Goal: Task Accomplishment & Management: Manage account settings

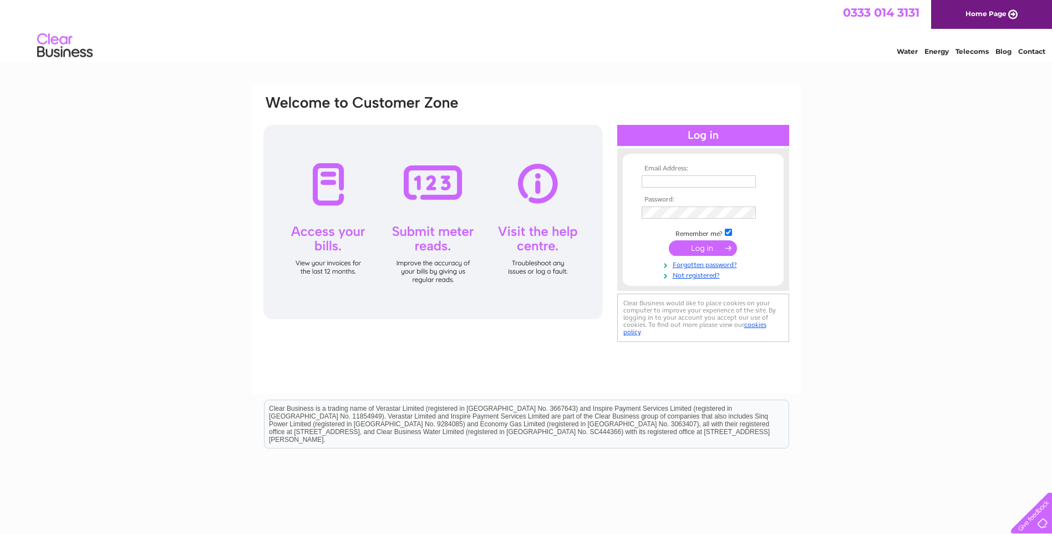
click at [685, 176] on input "text" at bounding box center [699, 181] width 114 height 12
type input "accounts@thedrum.com"
click at [669, 241] on input "submit" at bounding box center [703, 249] width 68 height 16
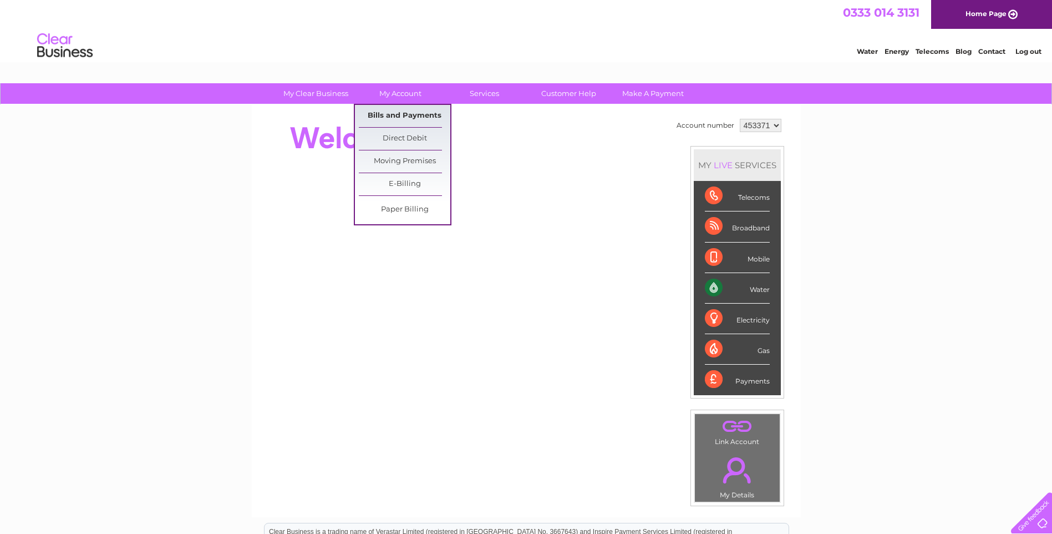
click at [391, 113] on link "Bills and Payments" at bounding box center [405, 116] width 92 height 22
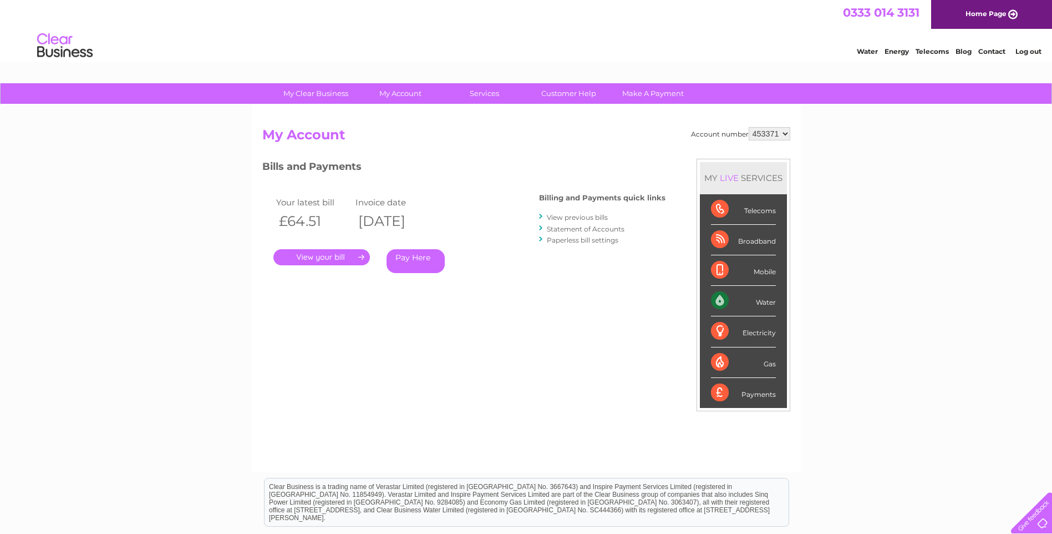
click at [335, 258] on link "." at bounding box center [321, 257] width 97 height 16
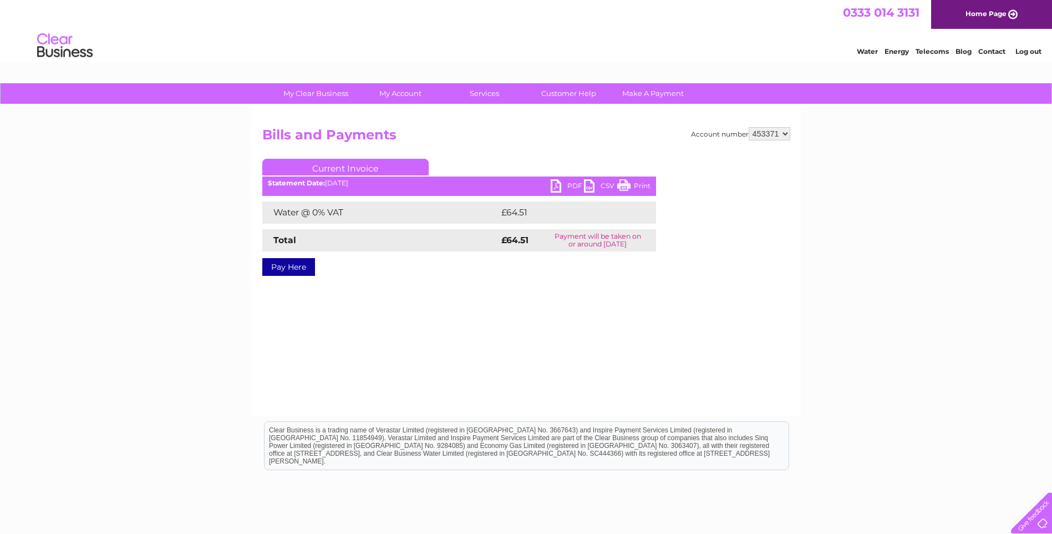
click at [566, 186] on link "PDF" at bounding box center [567, 187] width 33 height 16
